Goal: Find specific page/section: Find specific page/section

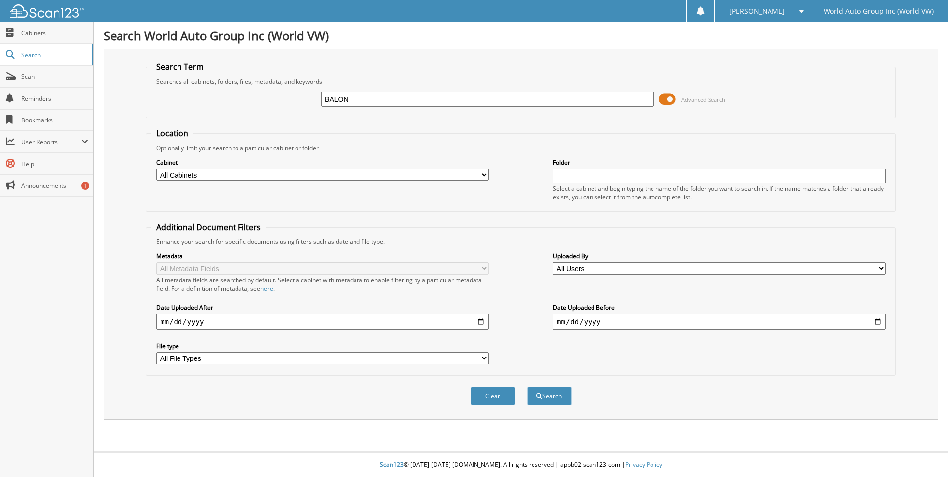
type input "BALON"
click at [527, 387] on button "Search" at bounding box center [549, 396] width 45 height 18
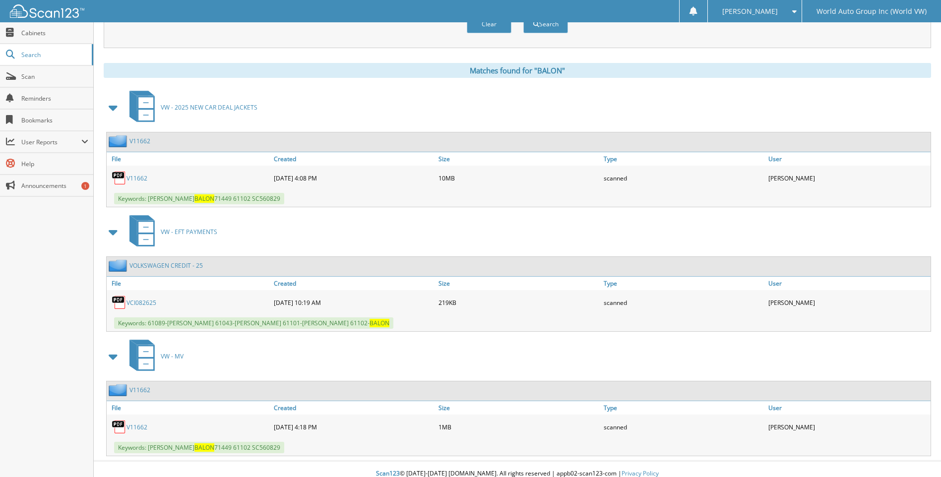
scroll to position [381, 0]
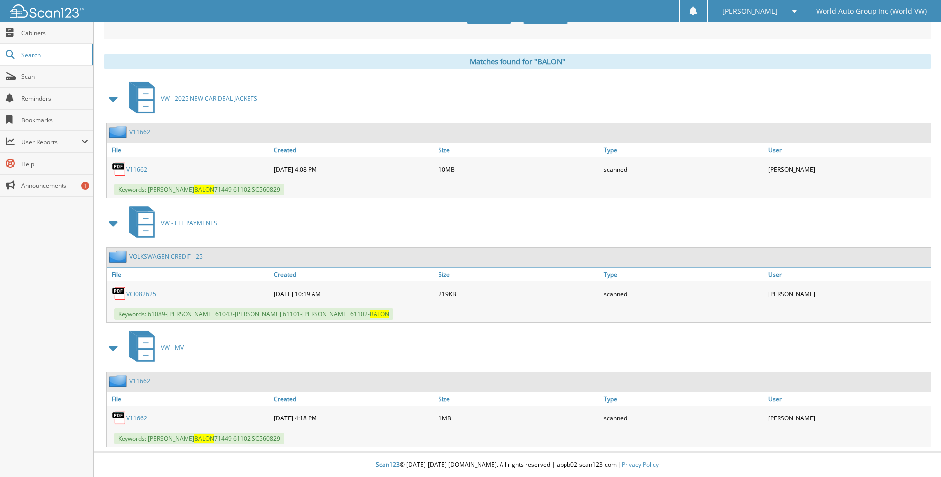
click at [142, 418] on link "V11662" at bounding box center [136, 418] width 21 height 8
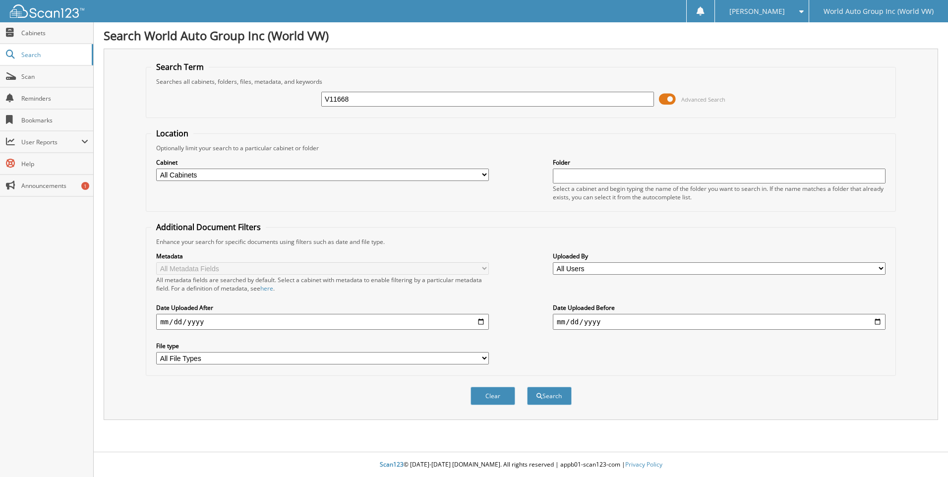
type input "V11668"
click at [527, 387] on button "Search" at bounding box center [549, 396] width 45 height 18
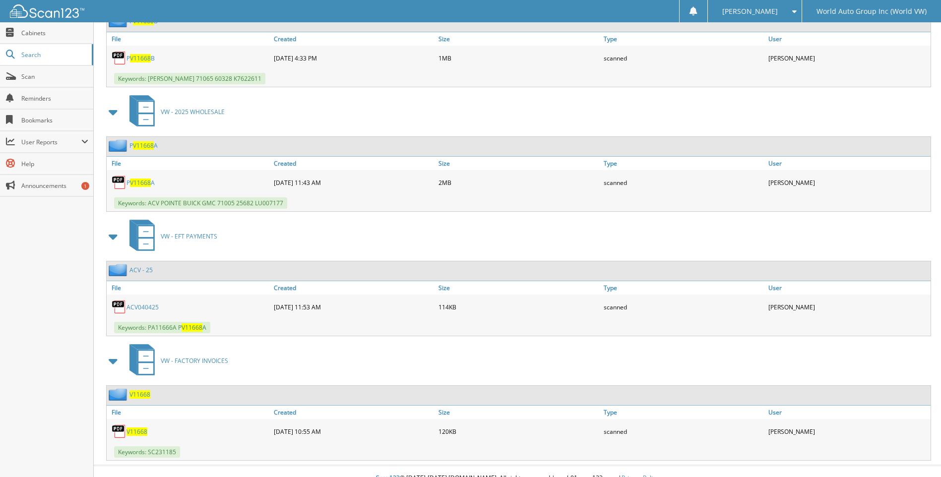
scroll to position [871, 0]
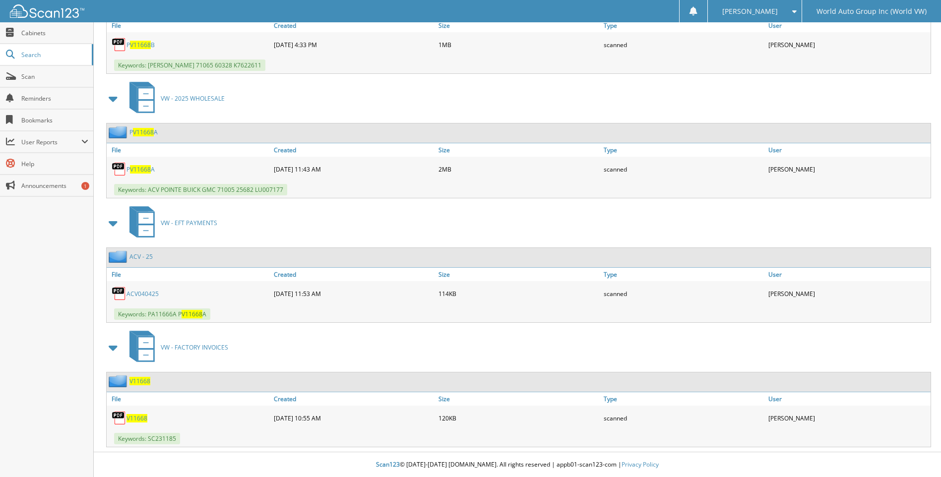
click at [136, 417] on span "V11668" at bounding box center [136, 418] width 21 height 8
